Goal: Complete application form: Complete application form

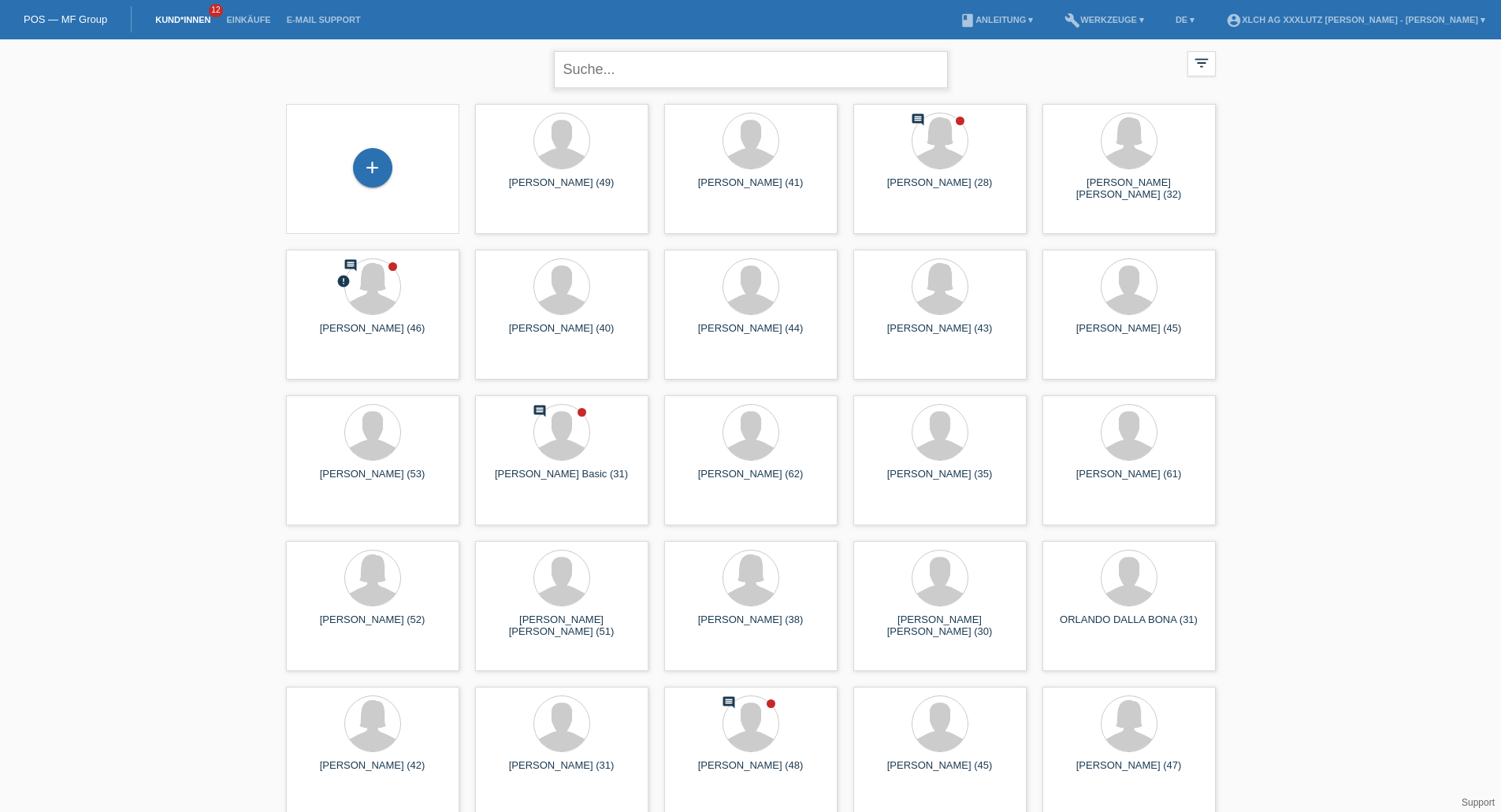
click at [663, 76] on input "text" at bounding box center [751, 69] width 394 height 37
type input "orlando"
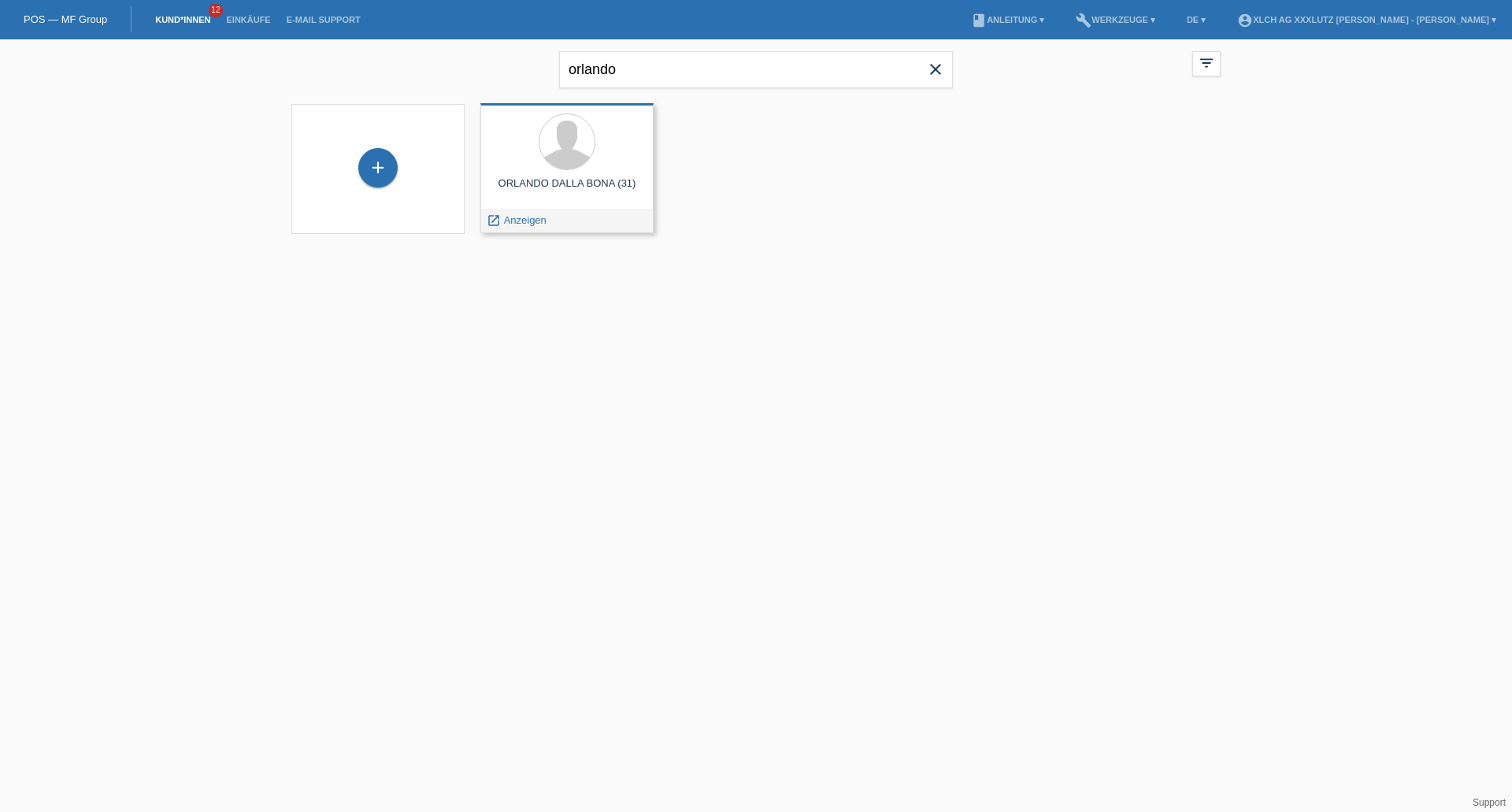
click at [575, 171] on div at bounding box center [567, 143] width 148 height 59
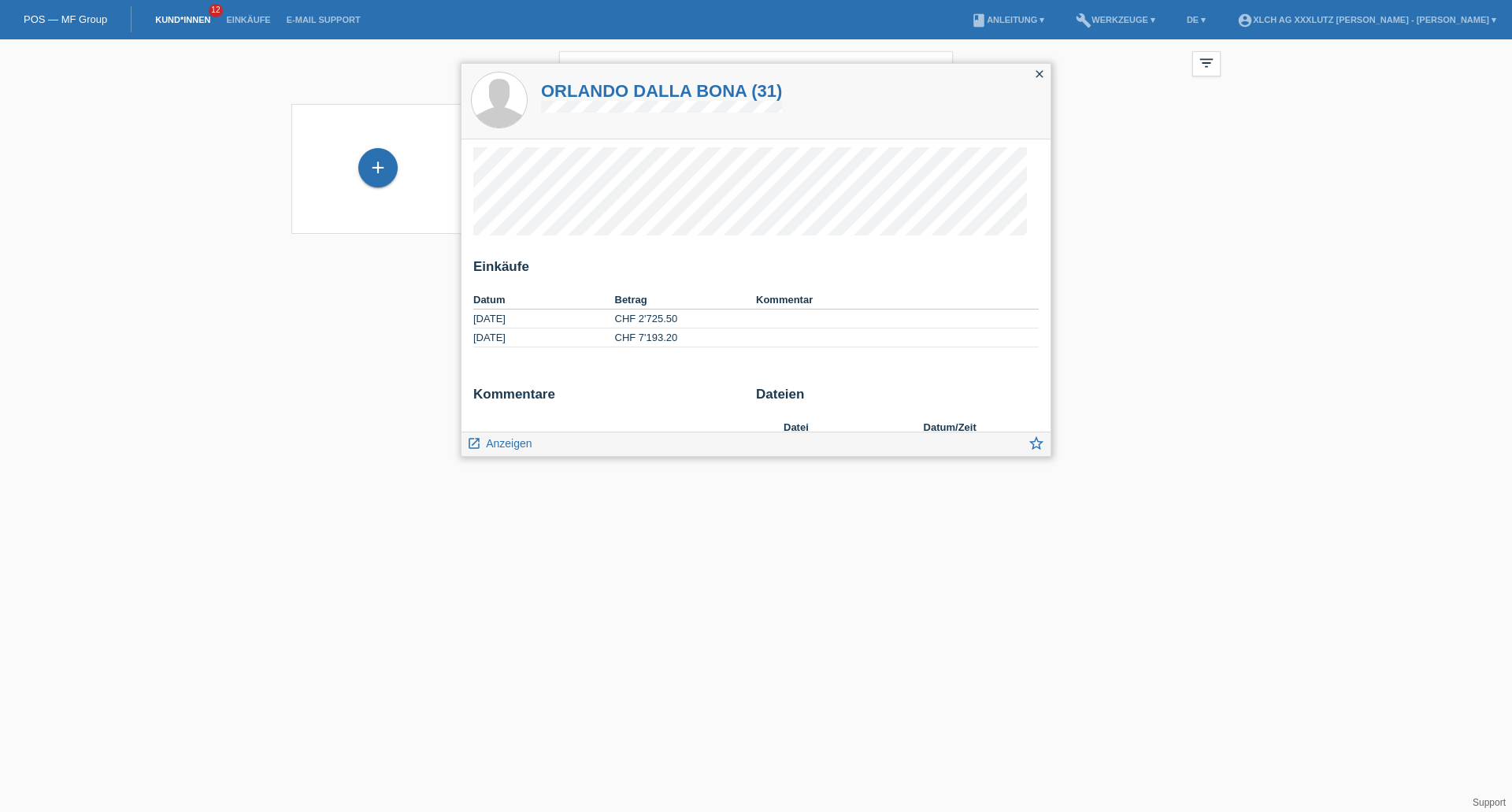
scroll to position [36, 0]
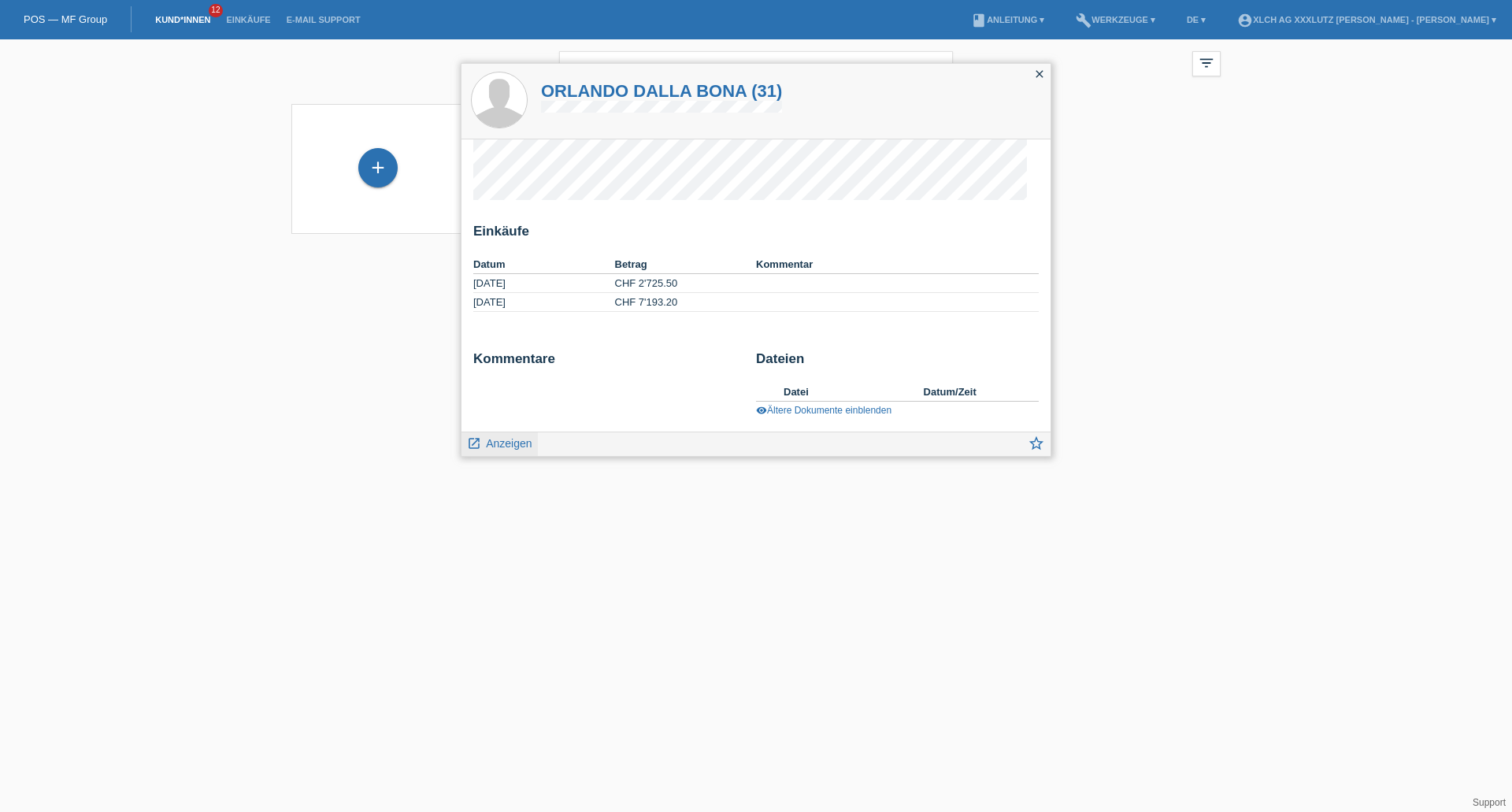
click at [529, 445] on span "Anzeigen" at bounding box center [509, 443] width 46 height 13
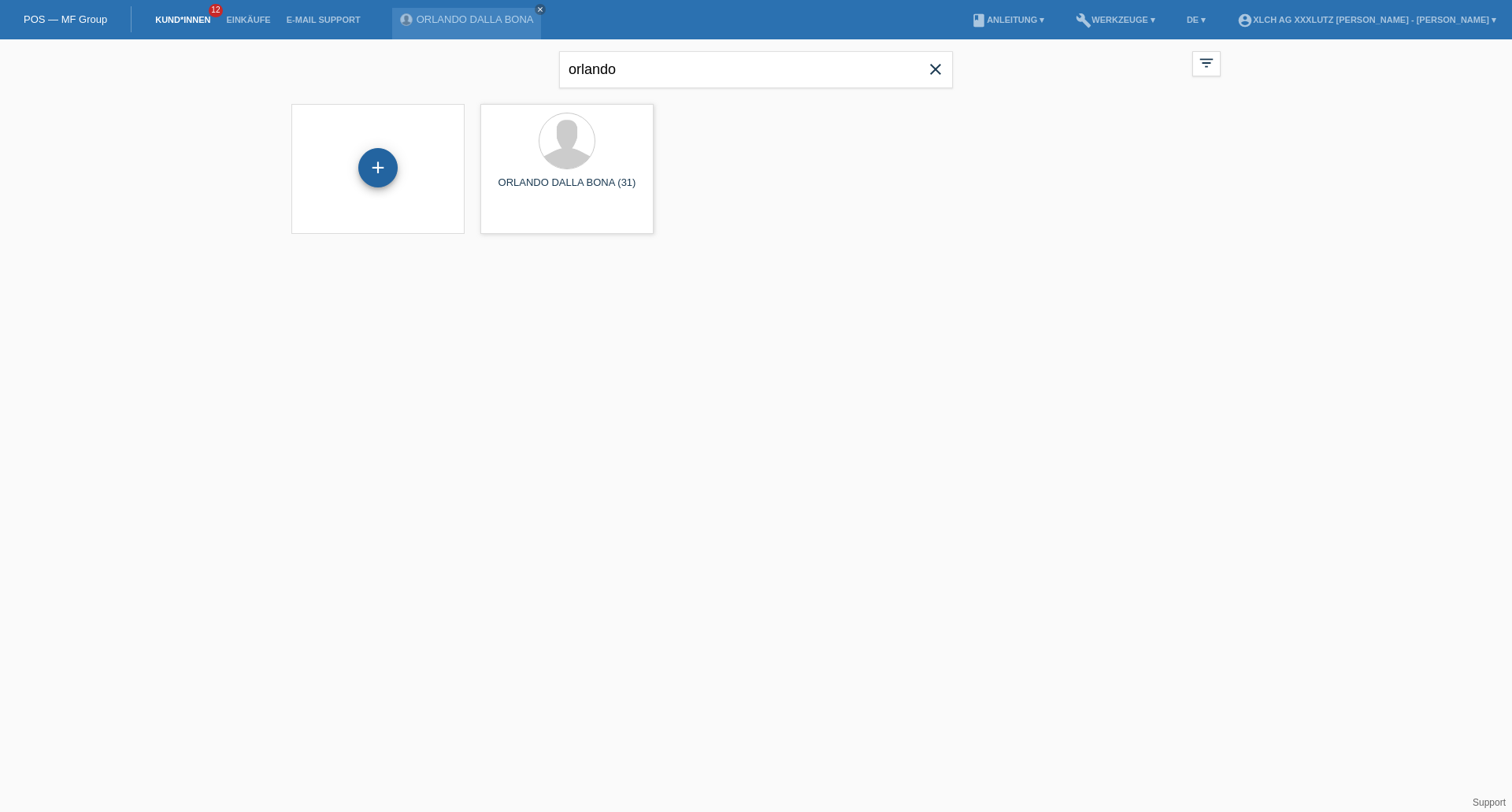
click at [380, 161] on div "+" at bounding box center [377, 167] width 39 height 39
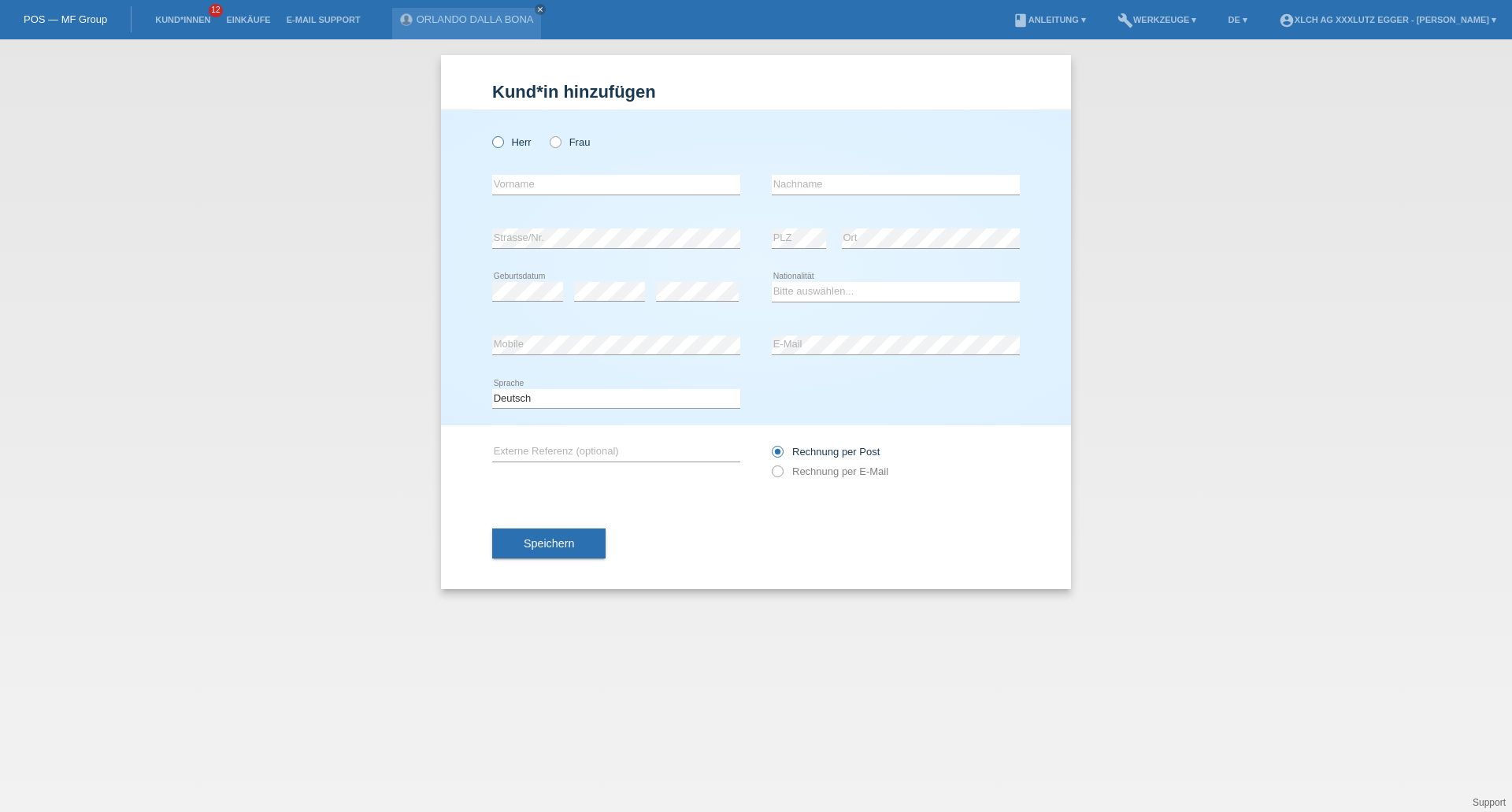
click at [490, 133] on icon at bounding box center [490, 133] width 0 height 0
click at [495, 145] on input "Herr" at bounding box center [497, 141] width 10 height 10
radio input "true"
click at [528, 187] on input "text" at bounding box center [616, 185] width 248 height 20
type input "kjlaus"
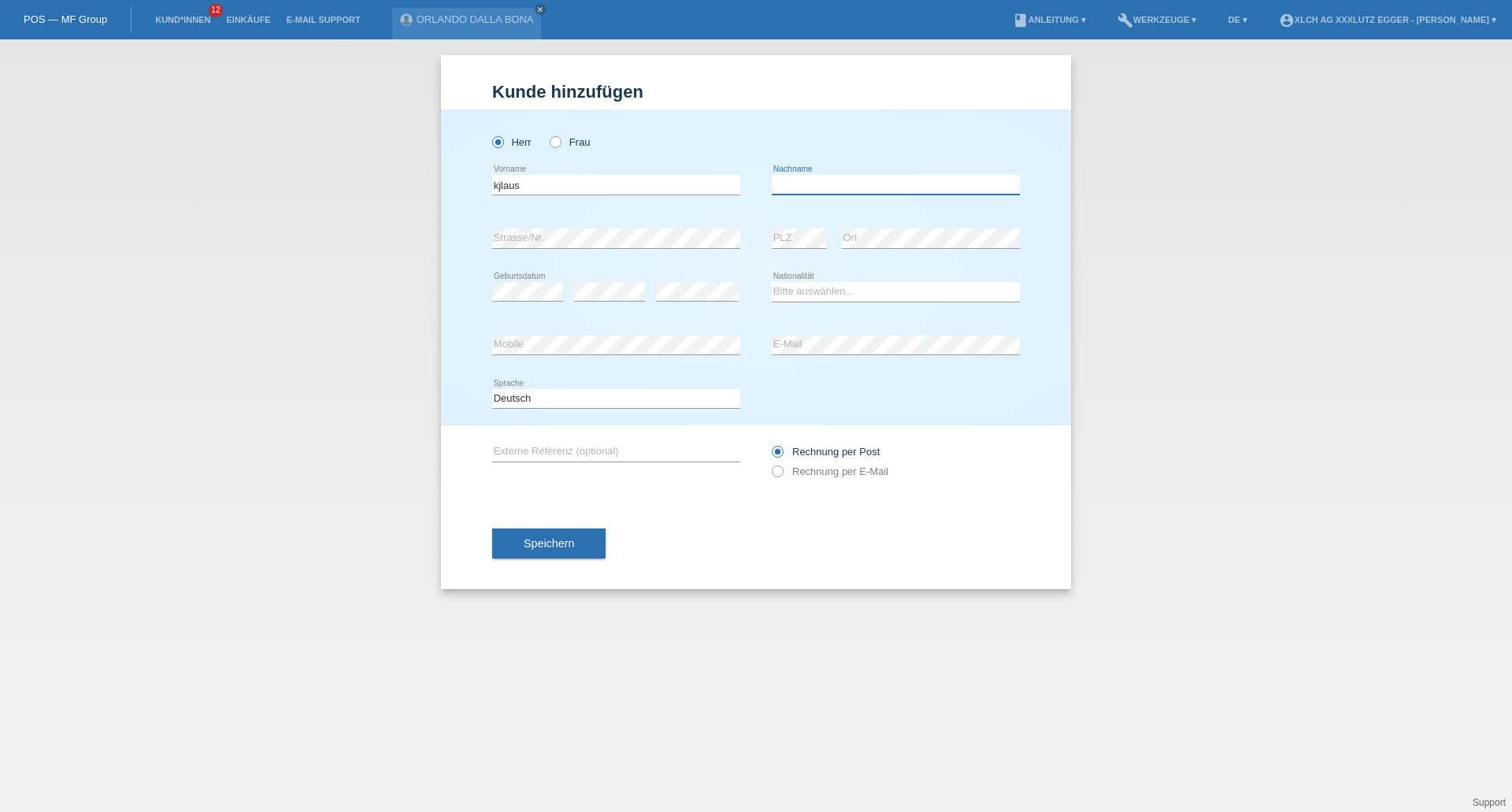
click at [848, 189] on input "text" at bounding box center [895, 185] width 248 height 20
type input "mustermann"
click at [832, 287] on select "Bitte auswählen... Schweiz Deutschland Liechtenstein Österreich ------------ Af…" at bounding box center [895, 291] width 248 height 19
select select "CH"
click at [771, 282] on select "Bitte auswählen... Schweiz Deutschland Liechtenstein Österreich ------------ Af…" at bounding box center [895, 291] width 248 height 19
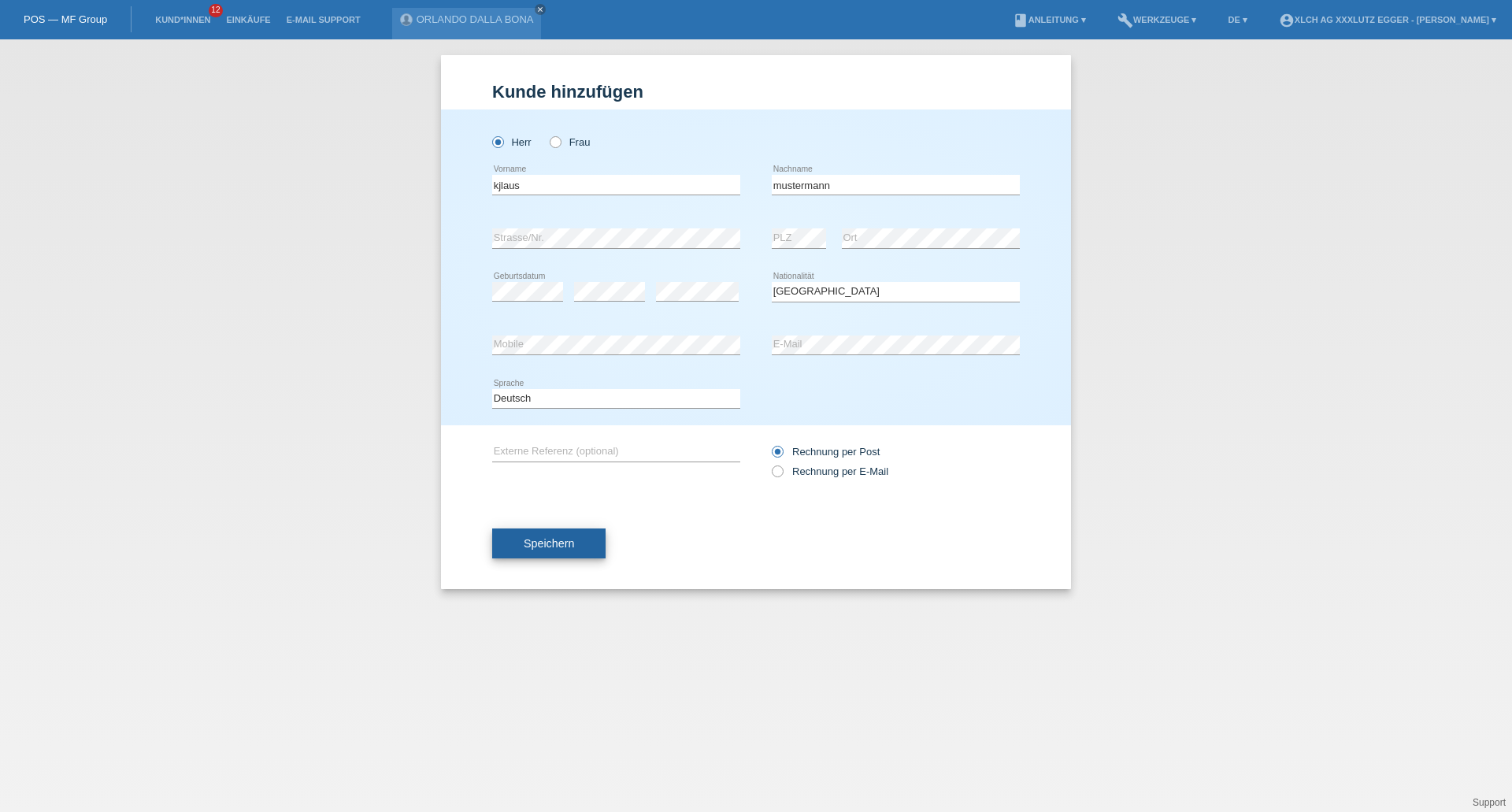
click at [556, 555] on button "Speichern" at bounding box center [548, 543] width 114 height 30
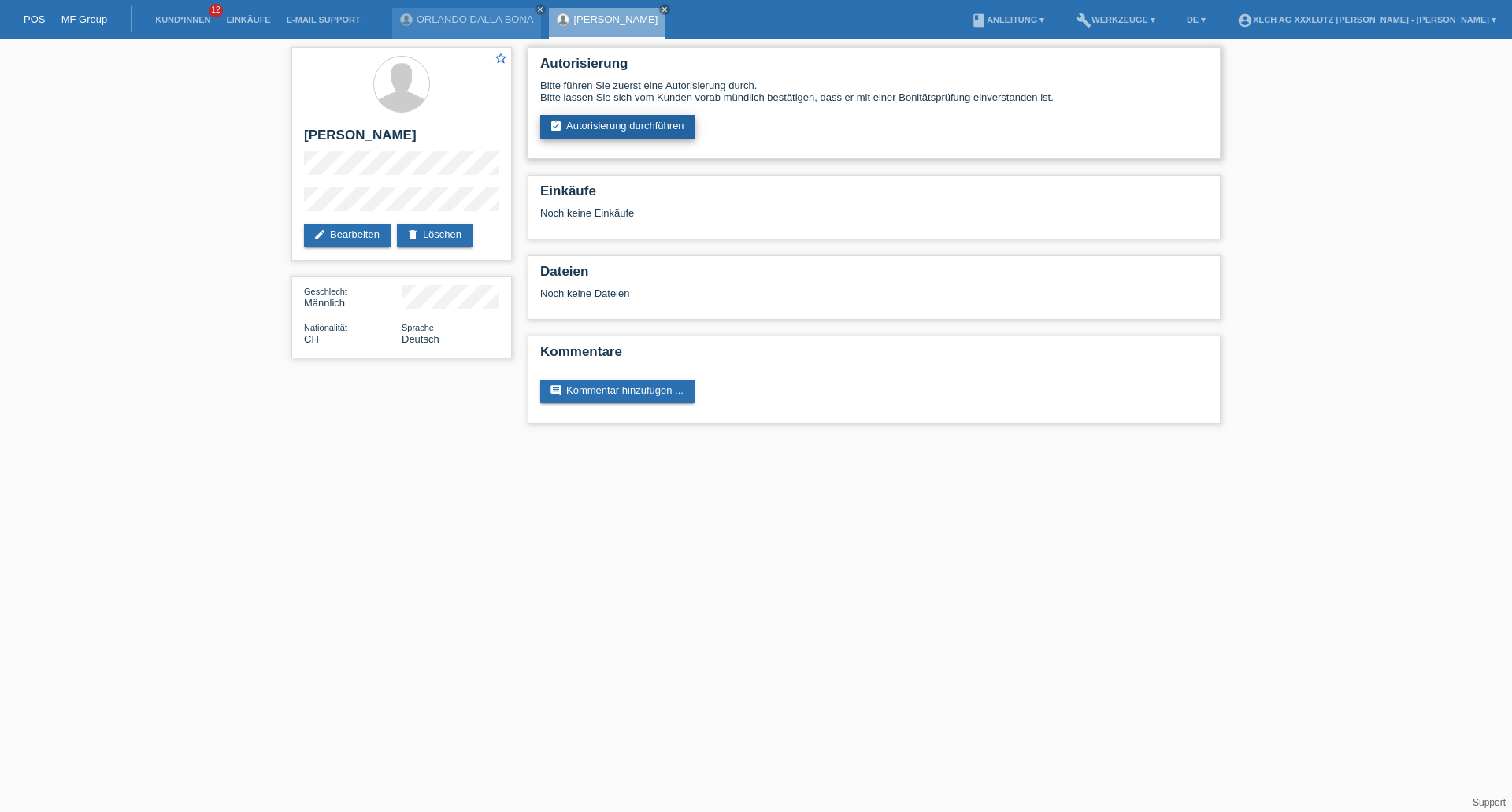
click at [594, 124] on link "assignment_turned_in Autorisierung durchführen" at bounding box center [617, 127] width 155 height 23
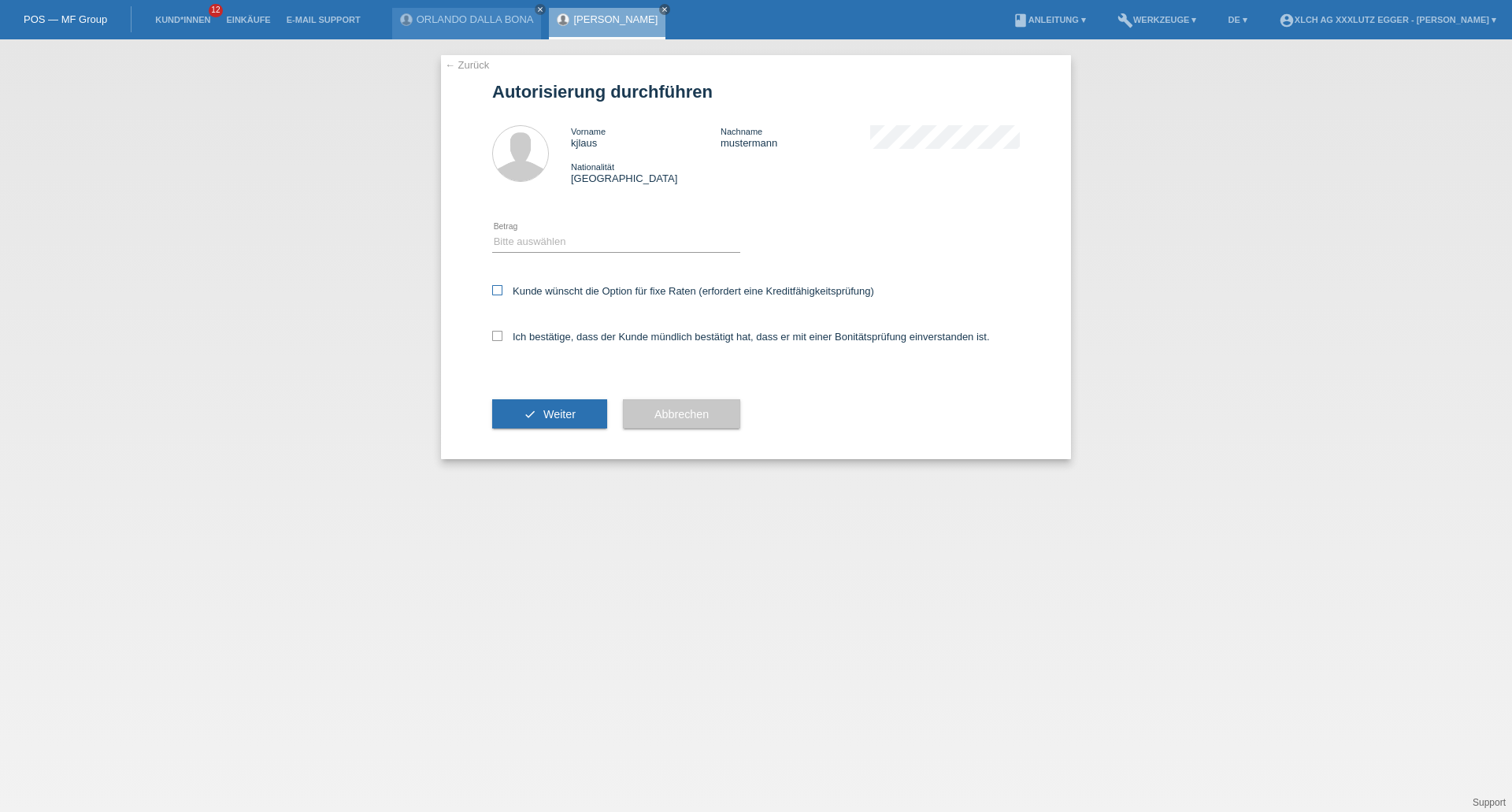
click at [496, 289] on icon at bounding box center [497, 290] width 10 height 10
click at [496, 289] on input "Kunde wünscht die Option für fixe Raten (erfordert eine Kreditfähigkeitsprüfung)" at bounding box center [497, 290] width 10 height 10
checkbox input "true"
click at [501, 342] on div "Ich bestätige, dass der Kunde mündlich bestätigt hat, dass er mit einer Bonität…" at bounding box center [756, 341] width 528 height 54
click at [501, 333] on icon at bounding box center [497, 336] width 10 height 10
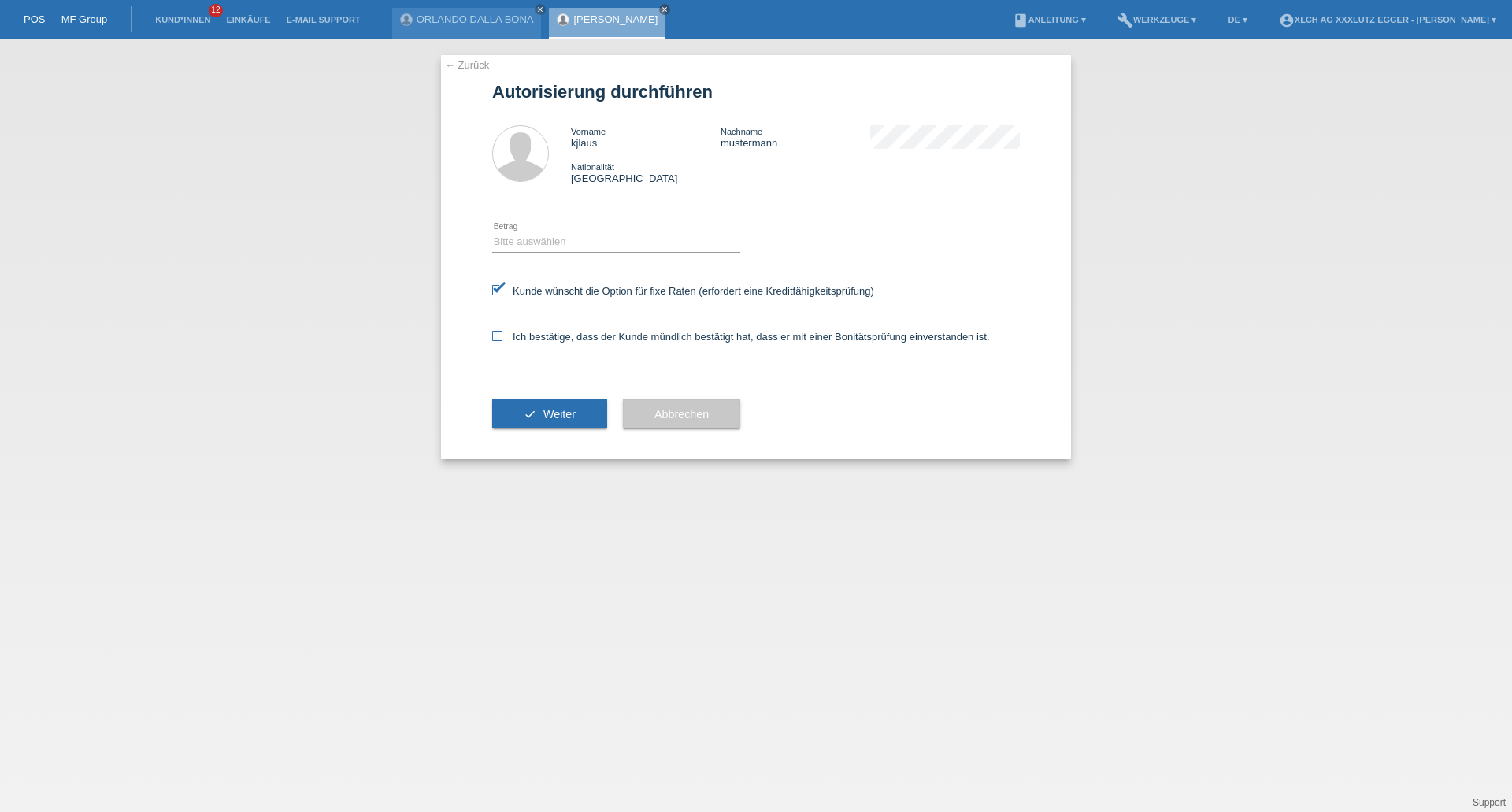
click at [501, 333] on input "Ich bestätige, dass der Kunde mündlich bestätigt hat, dass er mit einer Bonität…" at bounding box center [497, 336] width 10 height 10
checkbox input "true"
click at [607, 423] on button "check Weiter" at bounding box center [549, 414] width 115 height 30
click at [560, 250] on select "Bitte auswählen CHF 1.00 - CHF 499.00 CHF 500.00 - CHF 1'999.00 CHF 2'000.00 - …" at bounding box center [616, 242] width 248 height 19
select select "2"
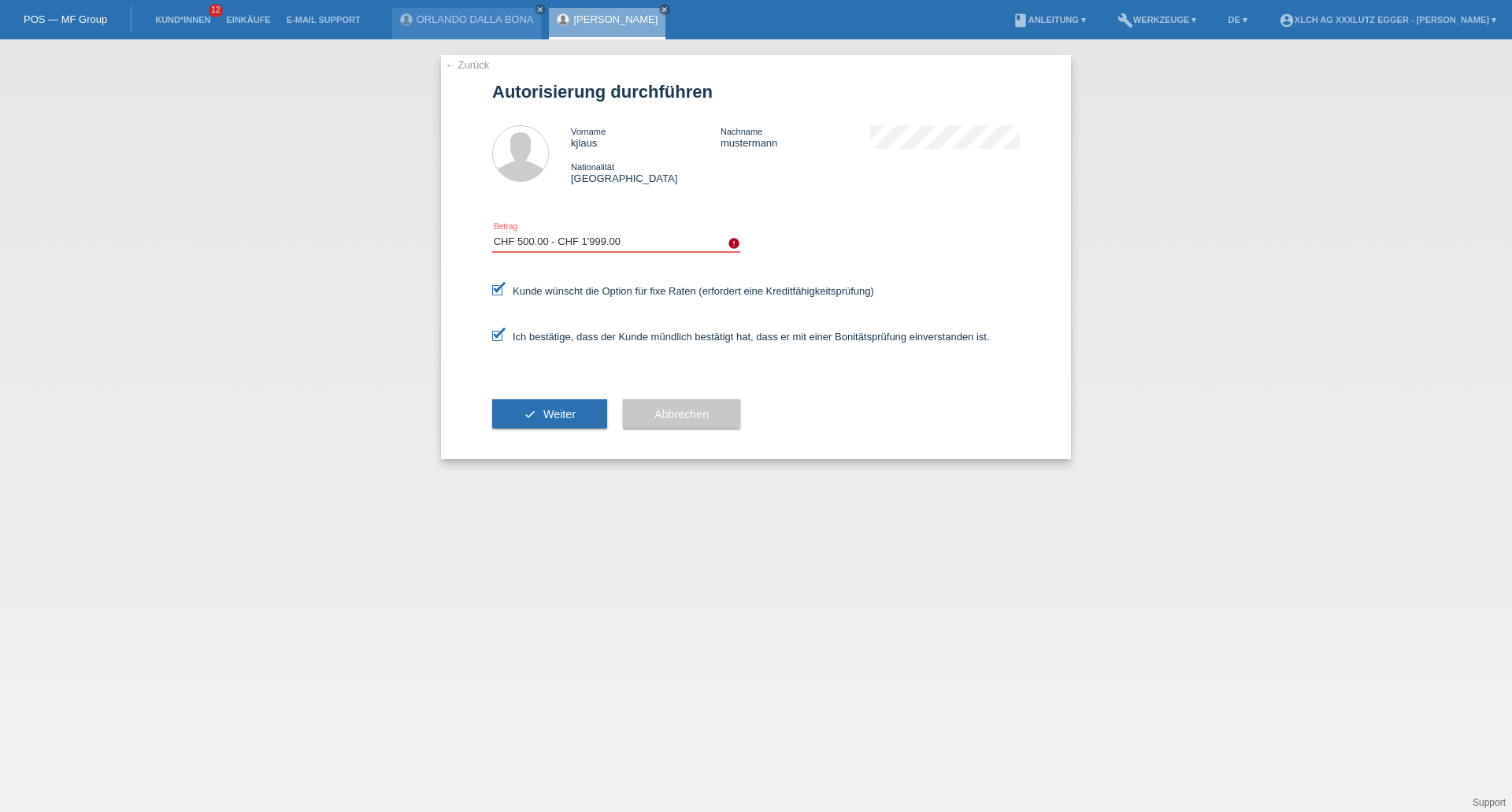
click at [492, 232] on select "Bitte auswählen CHF 1.00 - CHF 499.00 CHF 500.00 - CHF 1'999.00 CHF 2'000.00 - …" at bounding box center [616, 242] width 248 height 19
click at [560, 420] on button "check Weiter" at bounding box center [549, 414] width 115 height 30
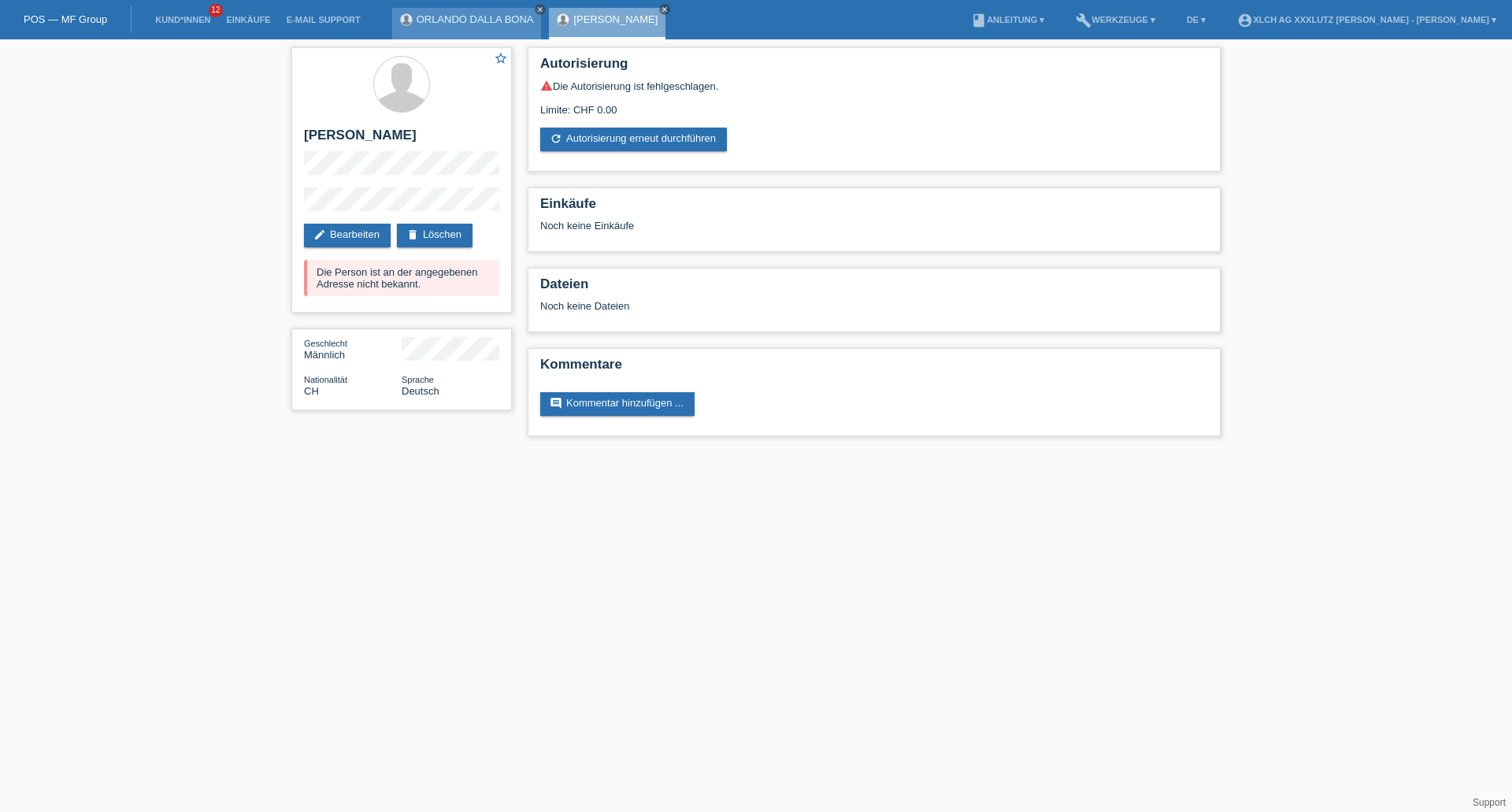
click at [541, 8] on icon "close" at bounding box center [540, 9] width 8 height 8
click at [511, 9] on icon "close" at bounding box center [508, 9] width 8 height 8
